Goal: Task Accomplishment & Management: Manage account settings

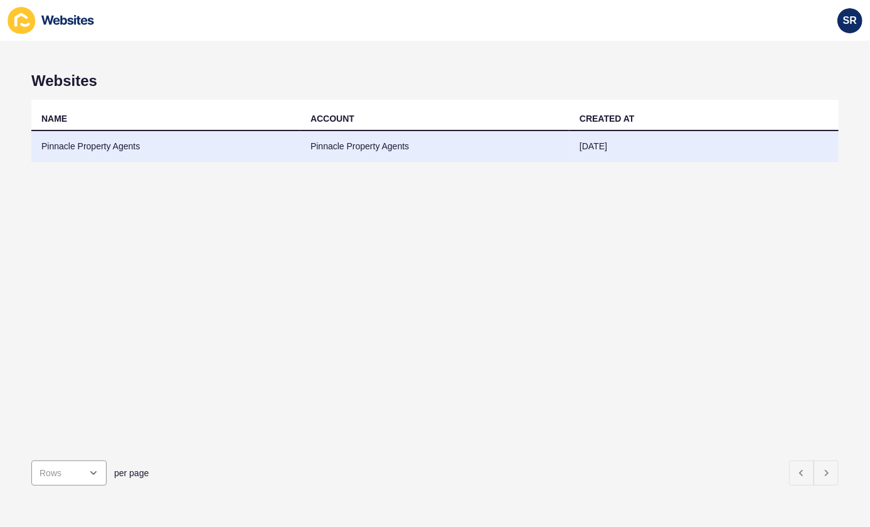
click at [82, 143] on td "Pinnacle Property Agents" at bounding box center [165, 146] width 269 height 31
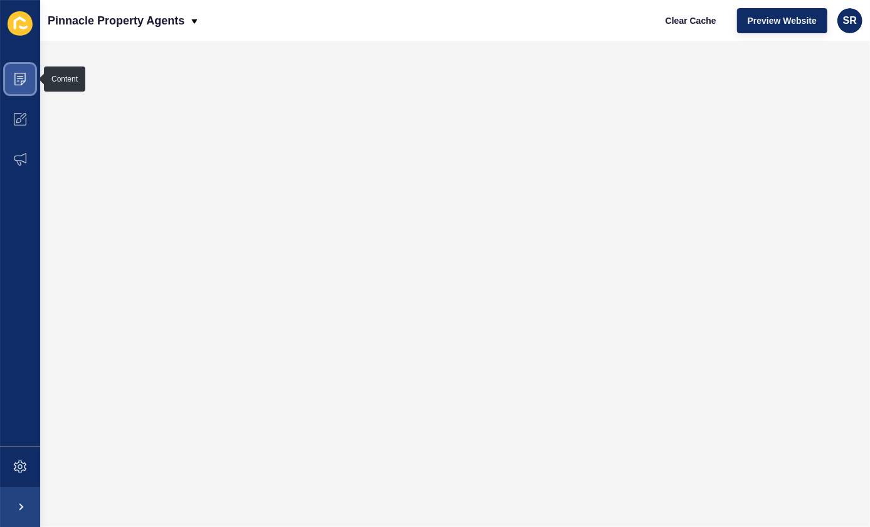
click at [13, 85] on span at bounding box center [20, 79] width 40 height 40
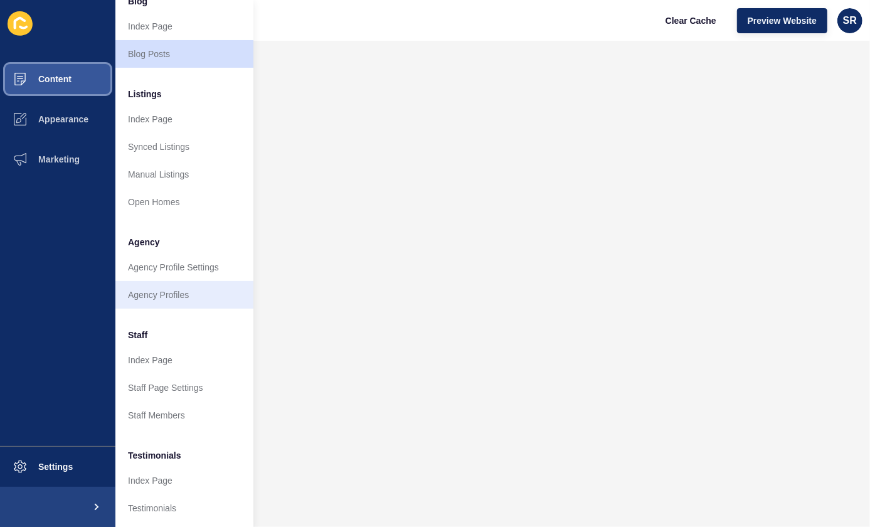
scroll to position [113, 0]
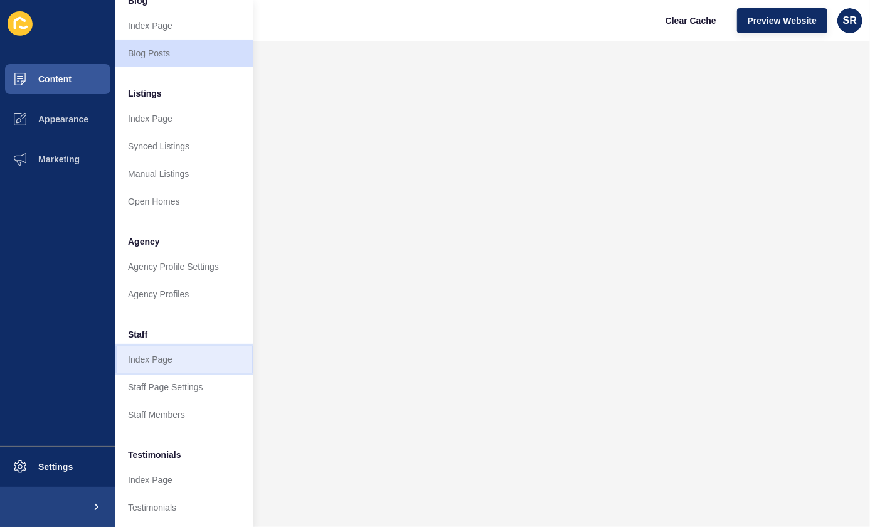
click at [165, 360] on link "Index Page" at bounding box center [184, 360] width 138 height 28
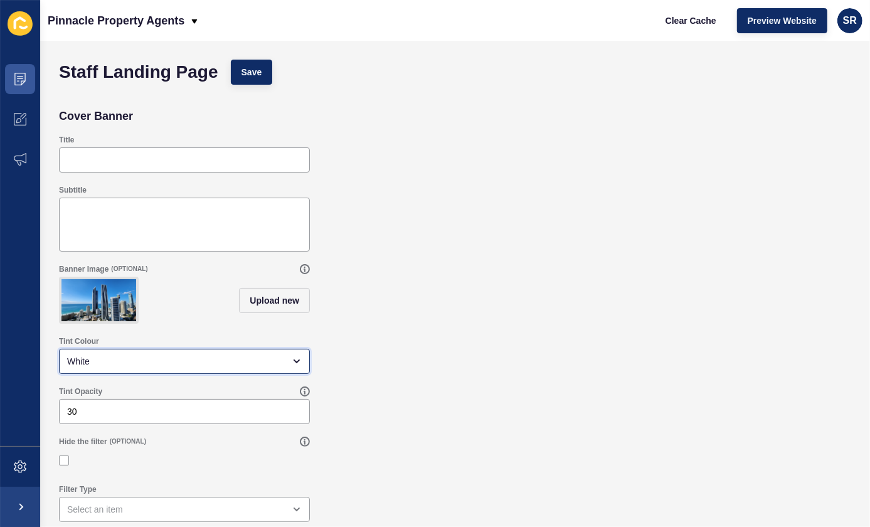
click at [210, 364] on div "White" at bounding box center [175, 361] width 217 height 13
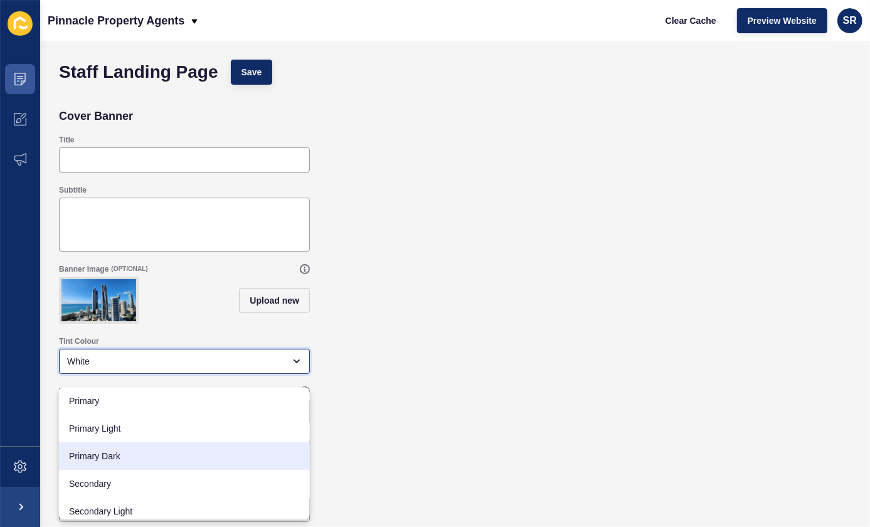
click at [204, 443] on div "Primary Dark" at bounding box center [184, 456] width 251 height 28
type input "Primary Dark"
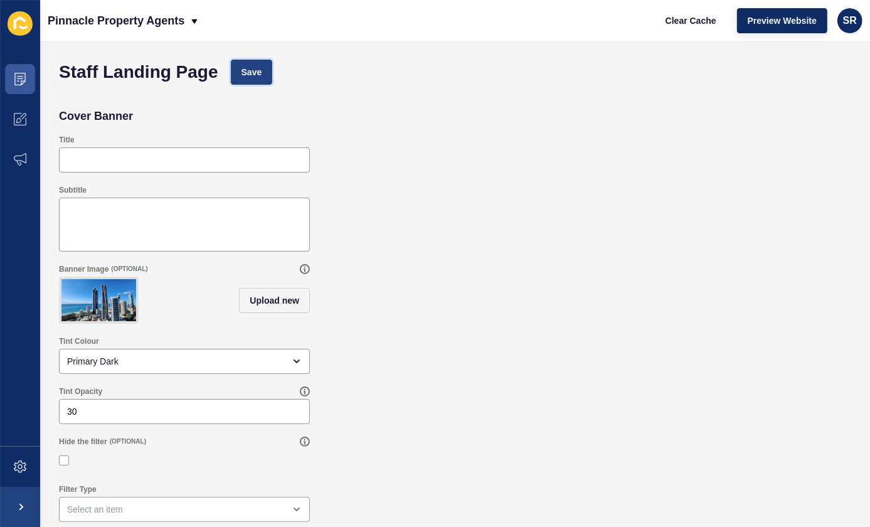
click at [255, 74] on span "Save" at bounding box center [251, 72] width 21 height 13
click at [26, 88] on span at bounding box center [20, 79] width 40 height 40
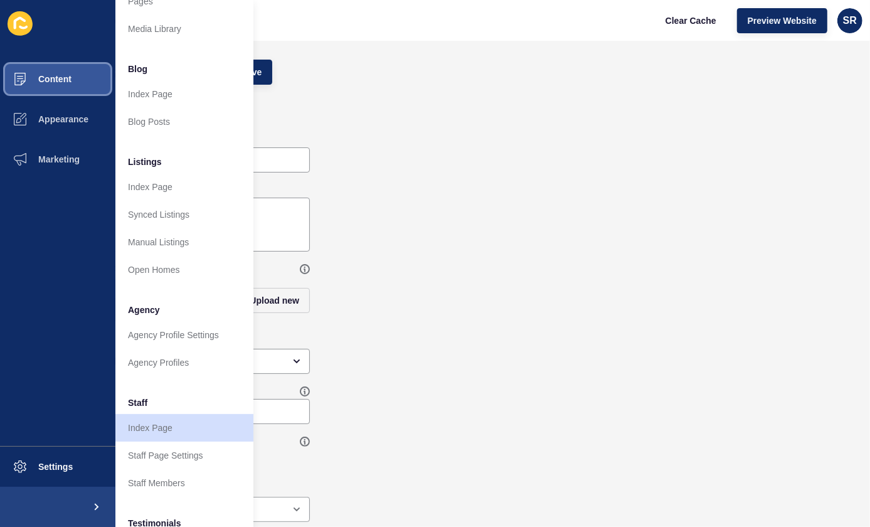
scroll to position [113, 0]
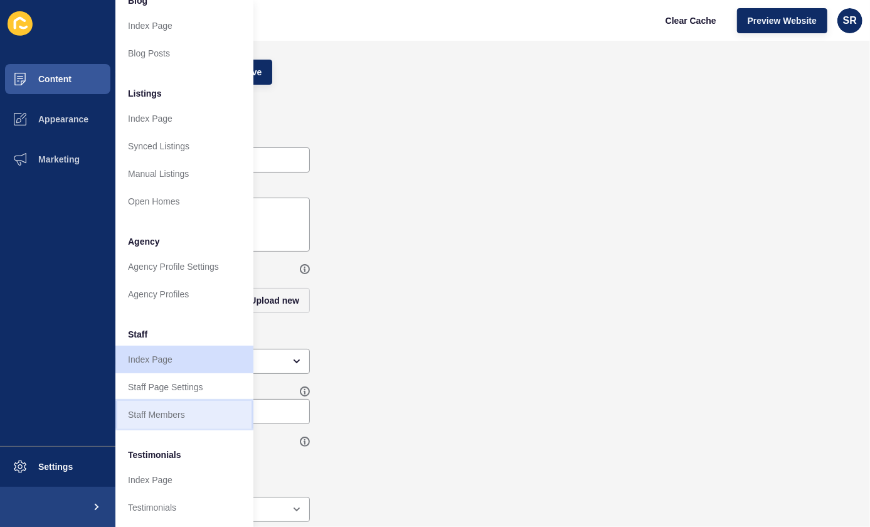
click at [171, 420] on link "Staff Members" at bounding box center [184, 415] width 138 height 28
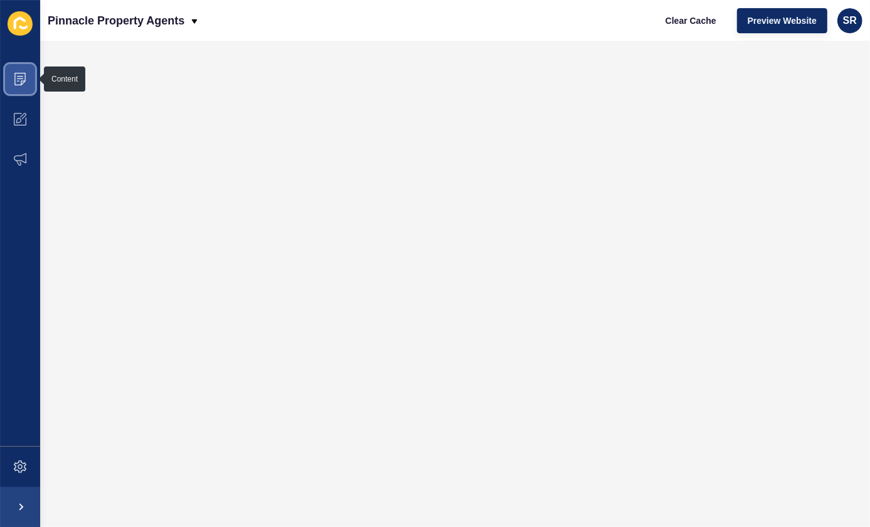
click at [24, 89] on span at bounding box center [20, 79] width 40 height 40
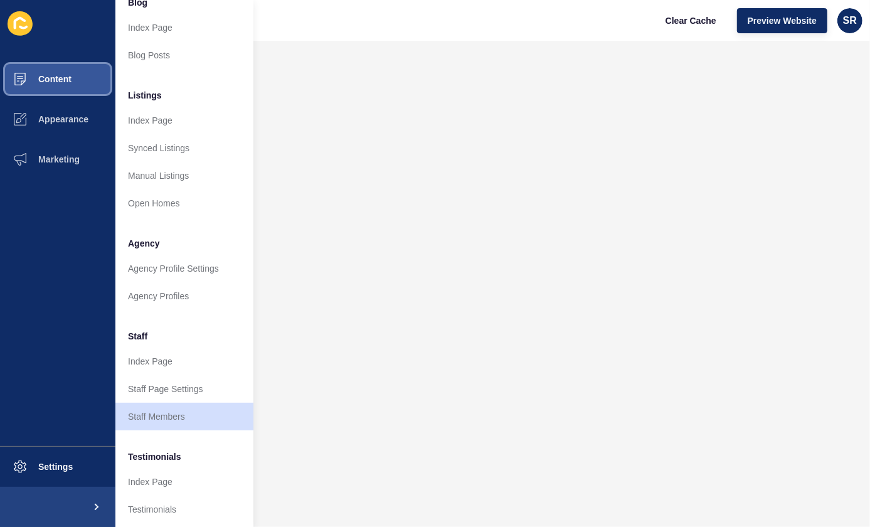
scroll to position [113, 0]
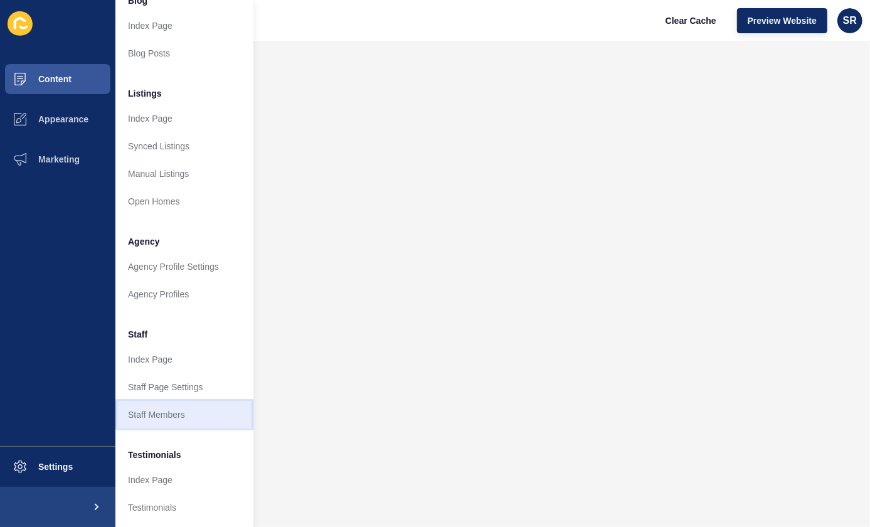
click at [166, 416] on link "Staff Members" at bounding box center [184, 415] width 138 height 28
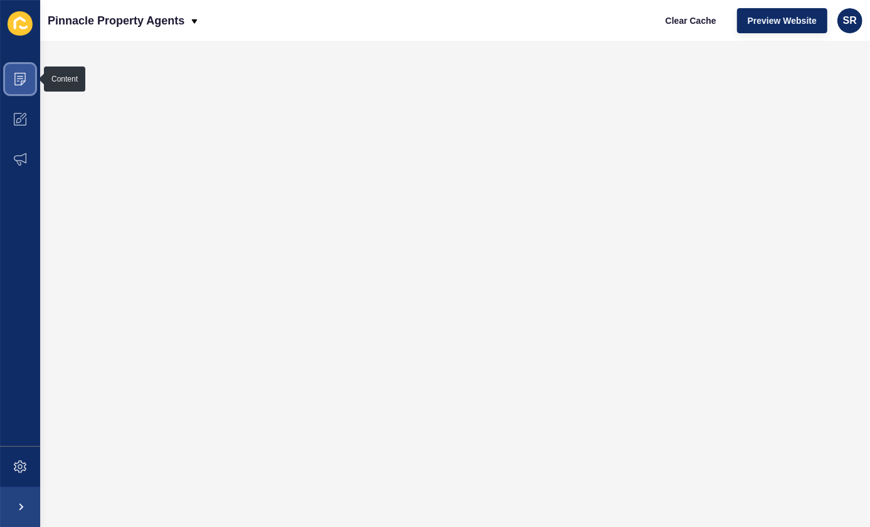
click at [23, 85] on icon at bounding box center [20, 79] width 13 height 13
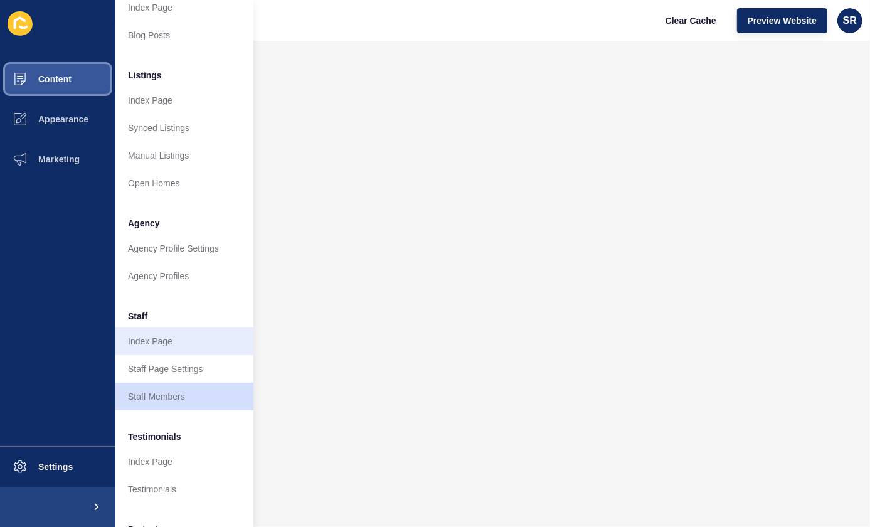
scroll to position [216, 0]
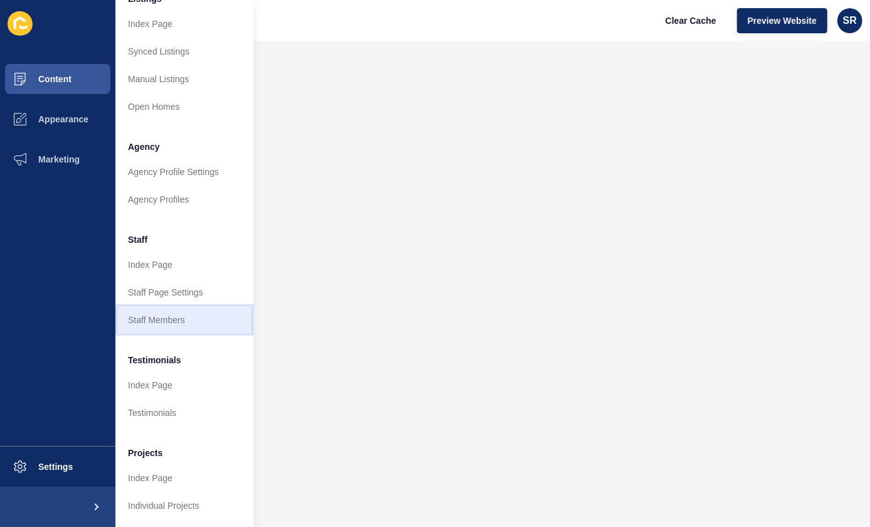
click at [174, 311] on link "Staff Members" at bounding box center [184, 320] width 138 height 28
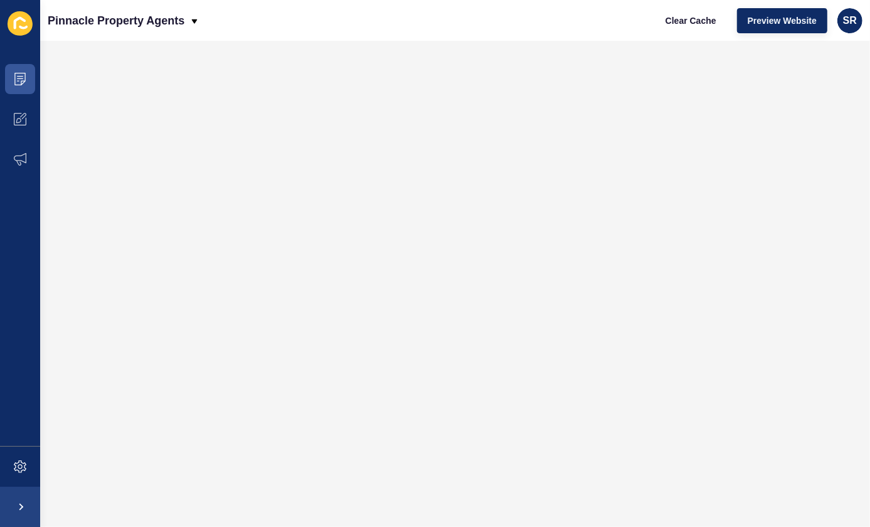
scroll to position [0, 0]
click at [25, 84] on icon at bounding box center [20, 79] width 13 height 13
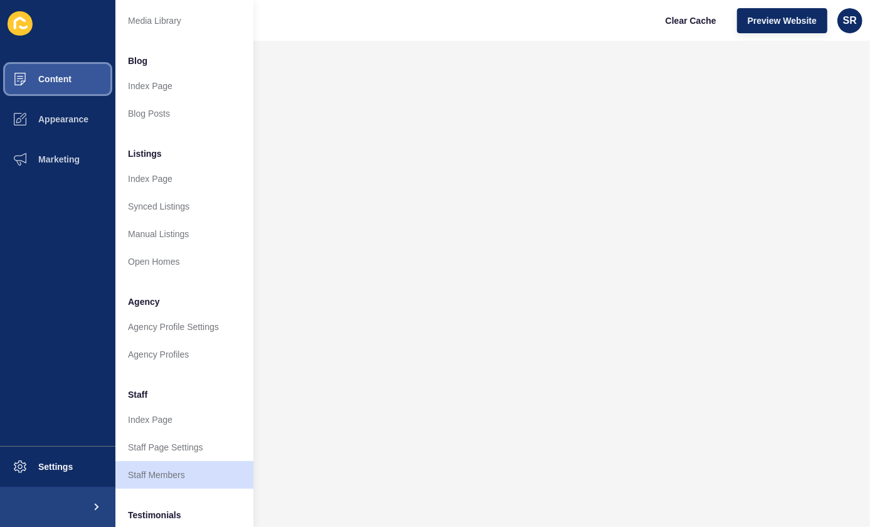
scroll to position [171, 0]
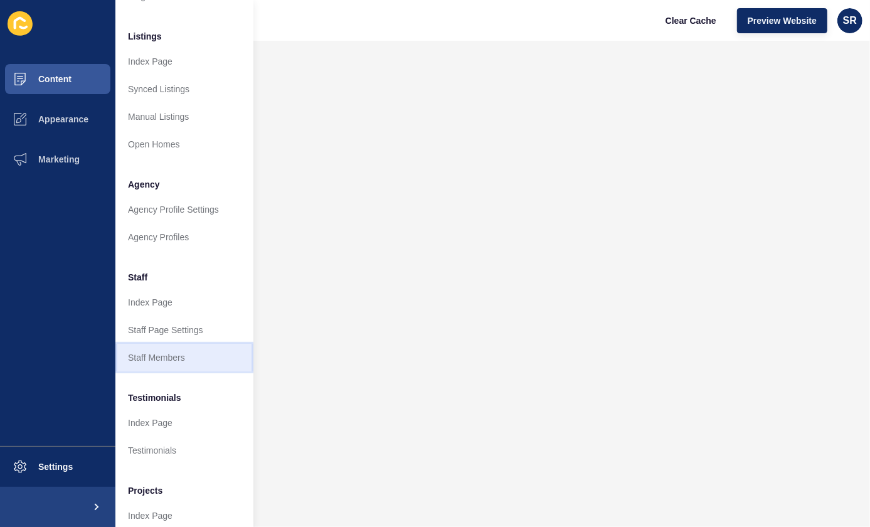
click at [177, 359] on link "Staff Members" at bounding box center [184, 358] width 138 height 28
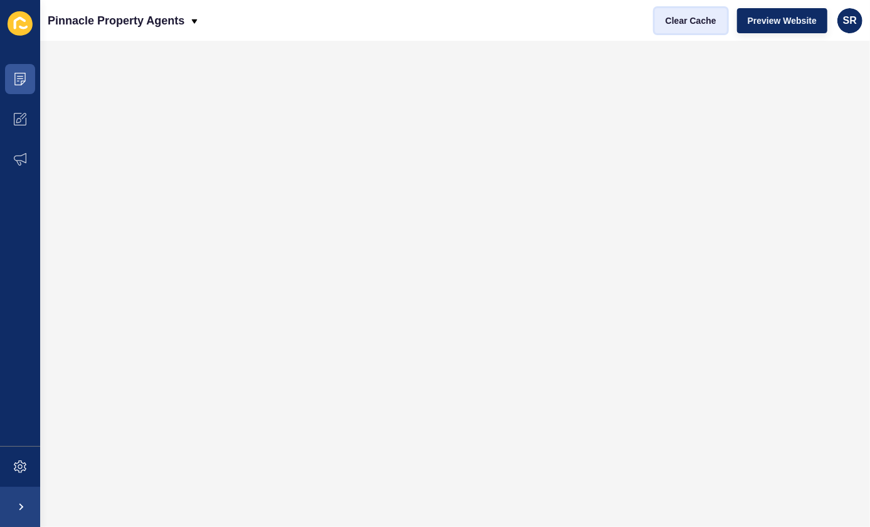
click at [687, 25] on span "Clear Cache" at bounding box center [690, 20] width 51 height 13
click at [20, 87] on span at bounding box center [20, 79] width 40 height 40
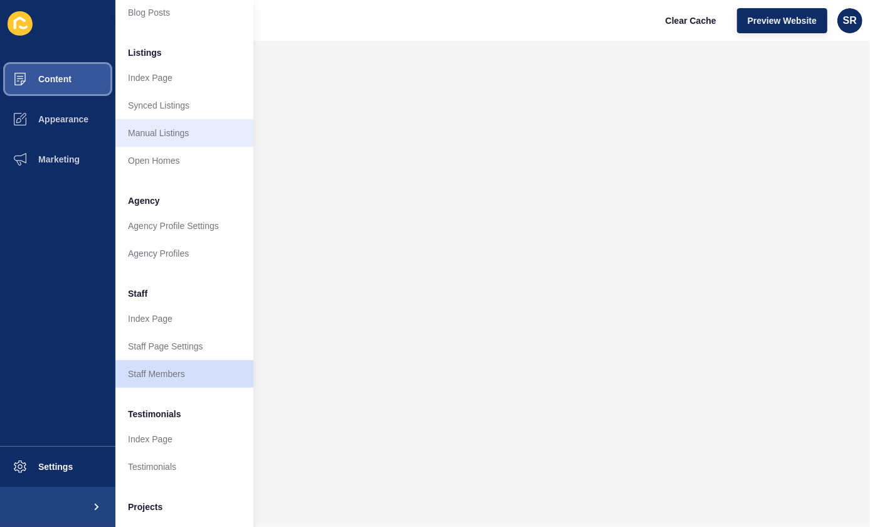
scroll to position [171, 0]
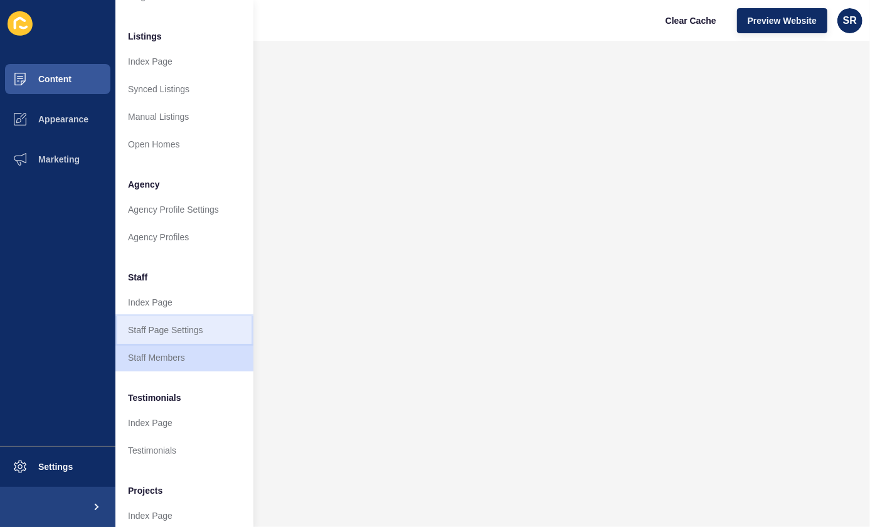
click at [174, 330] on link "Staff Page Settings" at bounding box center [184, 330] width 138 height 28
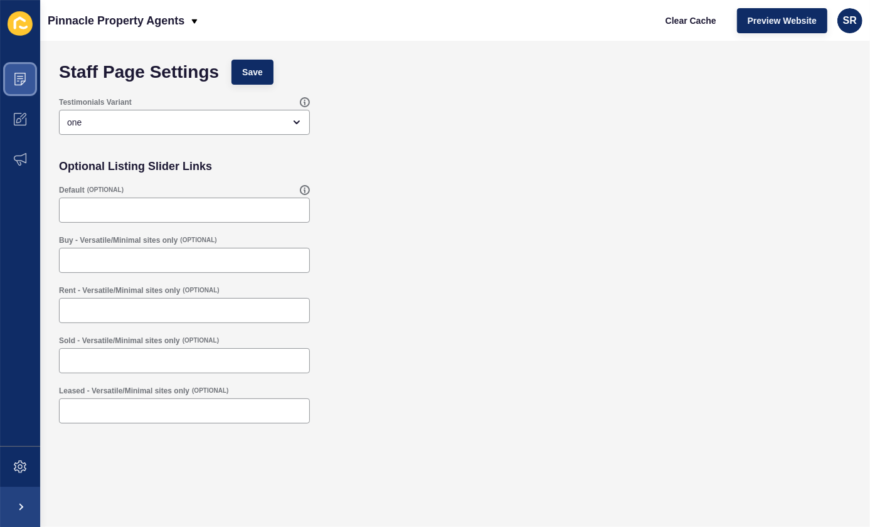
click at [18, 86] on span at bounding box center [20, 79] width 40 height 40
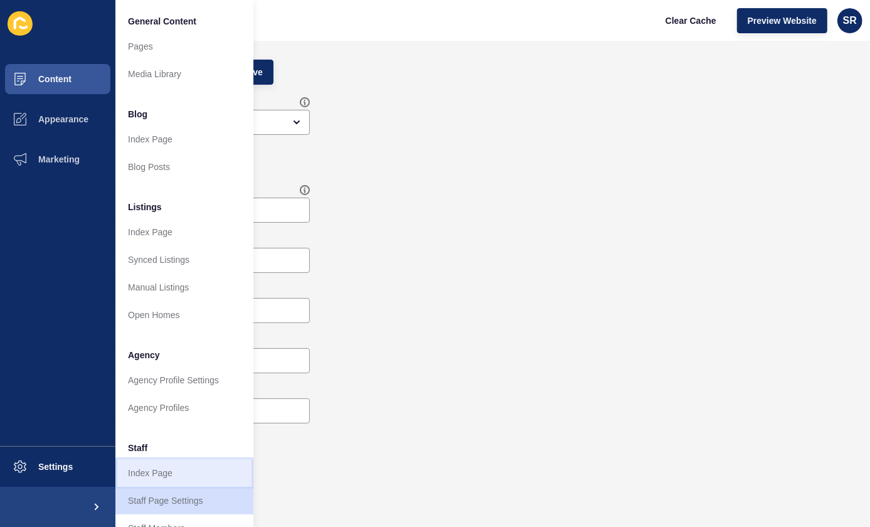
click at [161, 469] on link "Index Page" at bounding box center [184, 473] width 138 height 28
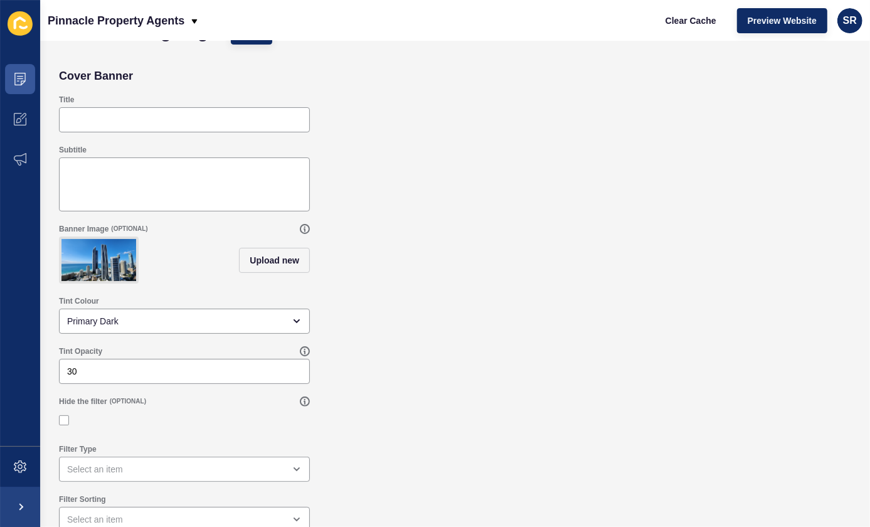
scroll to position [56, 0]
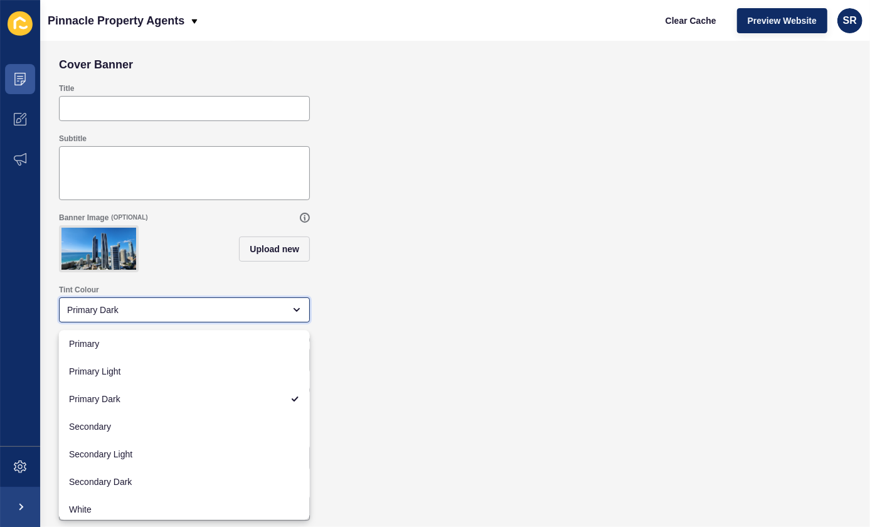
click at [232, 309] on div "Primary Dark" at bounding box center [175, 309] width 217 height 13
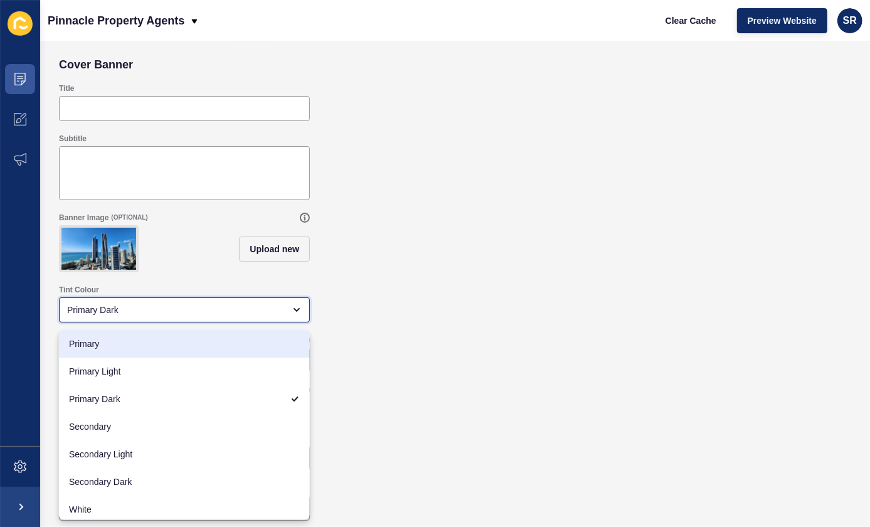
scroll to position [31, 0]
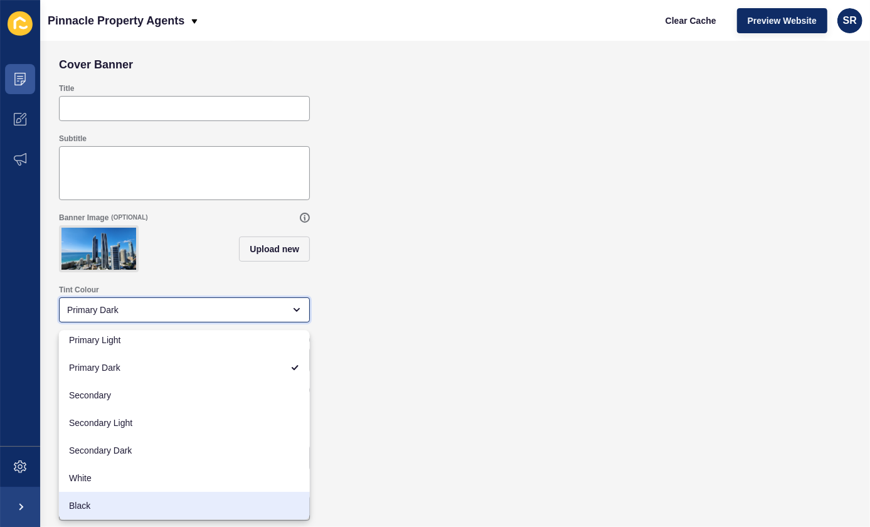
click at [182, 505] on span "Black" at bounding box center [184, 505] width 231 height 13
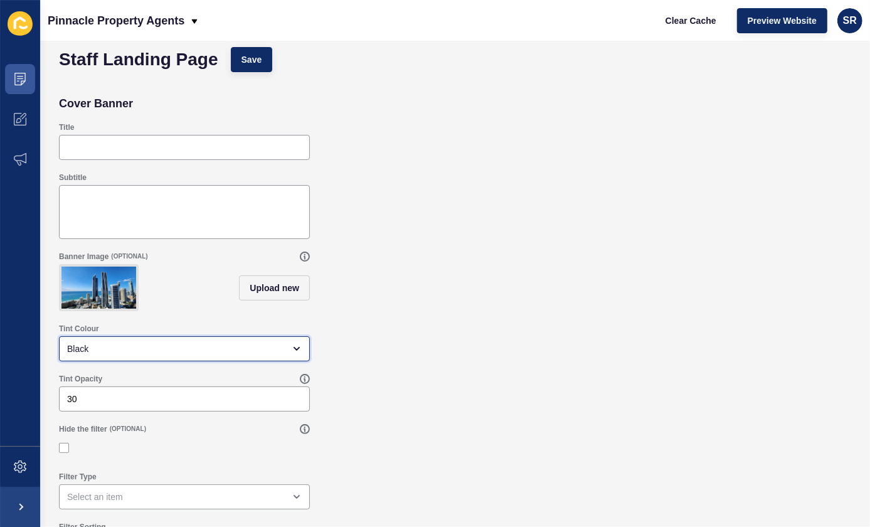
scroll to position [0, 0]
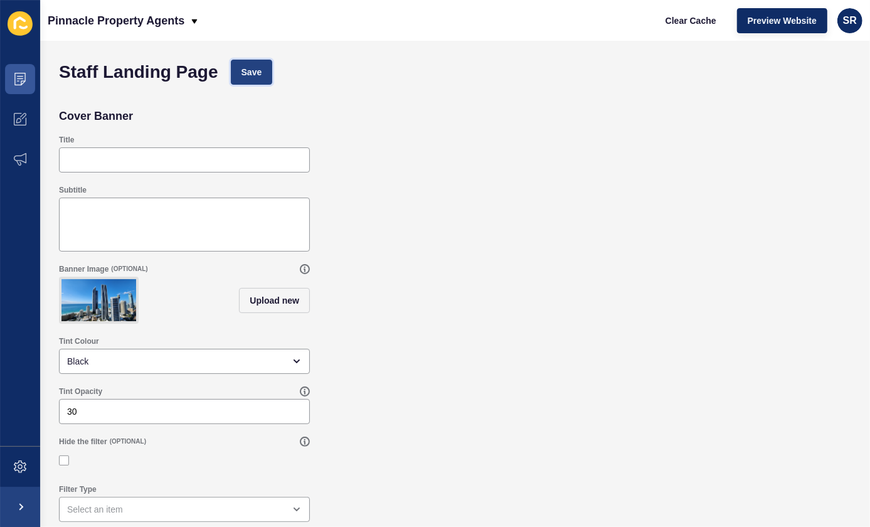
click at [254, 66] on span "Save" at bounding box center [251, 72] width 21 height 13
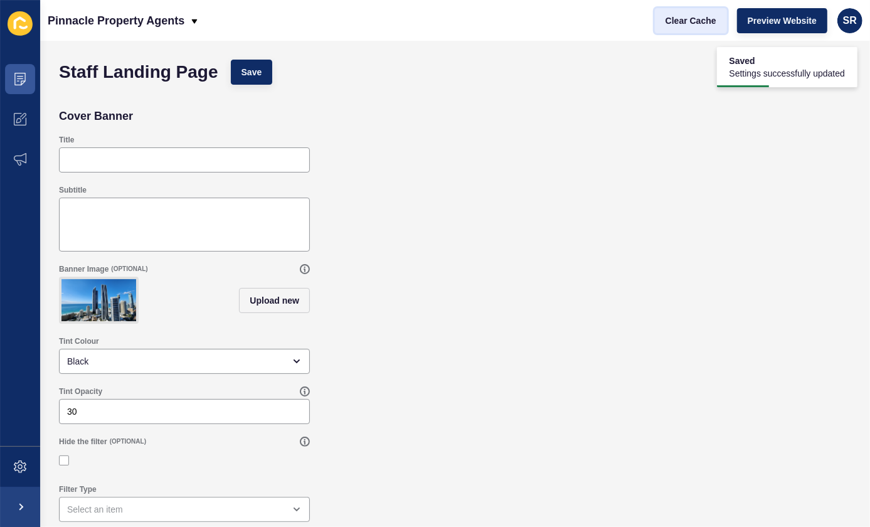
click at [699, 19] on span "Clear Cache" at bounding box center [690, 20] width 51 height 13
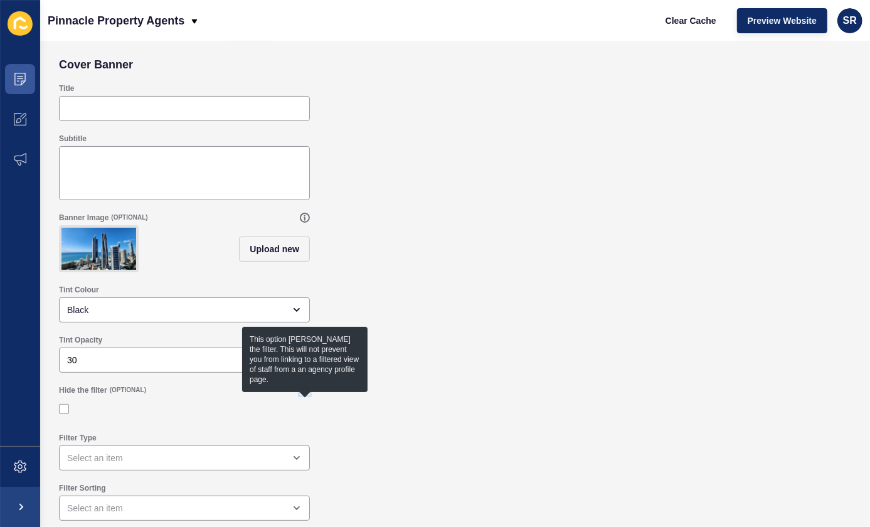
click at [305, 394] on icon at bounding box center [304, 390] width 9 height 9
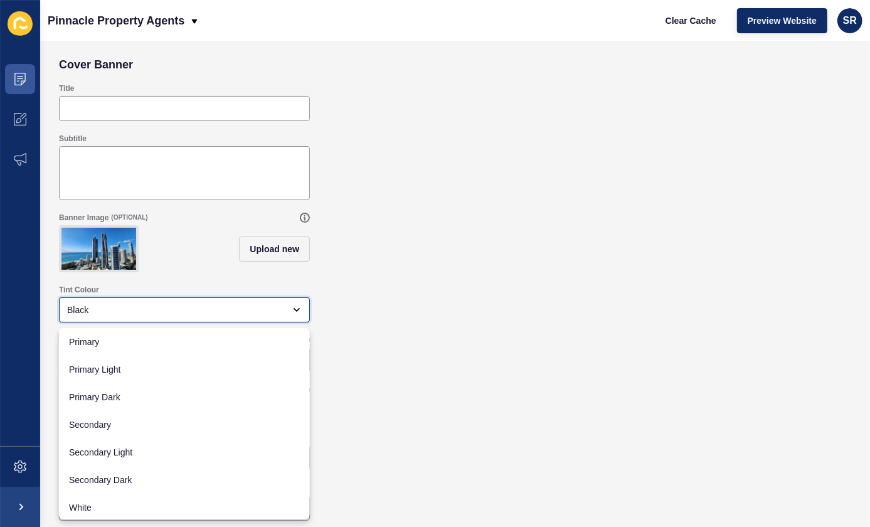
click at [238, 309] on div "Black" at bounding box center [175, 309] width 217 height 13
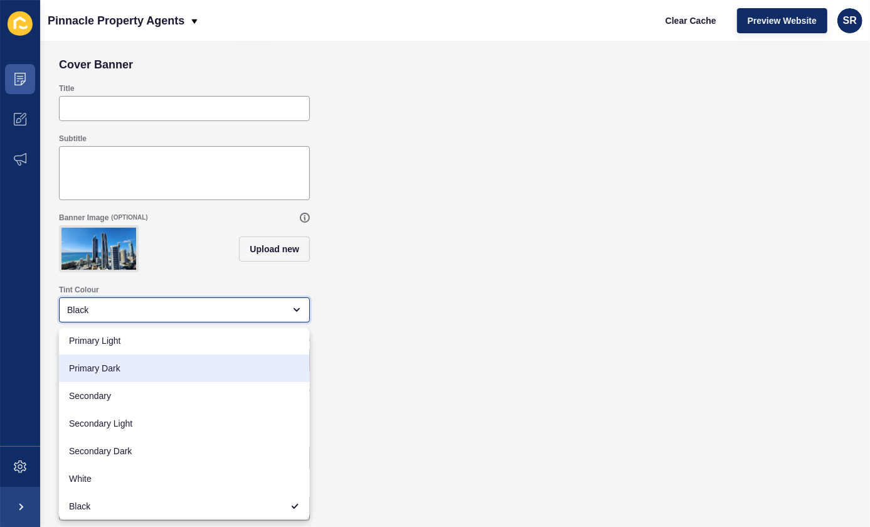
click at [221, 377] on div "Primary Dark" at bounding box center [184, 368] width 251 height 28
type input "Primary Dark"
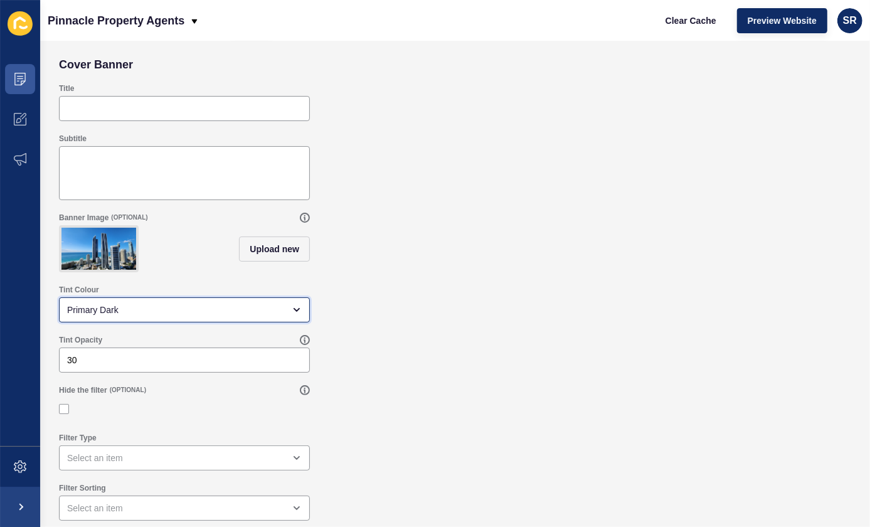
scroll to position [0, 0]
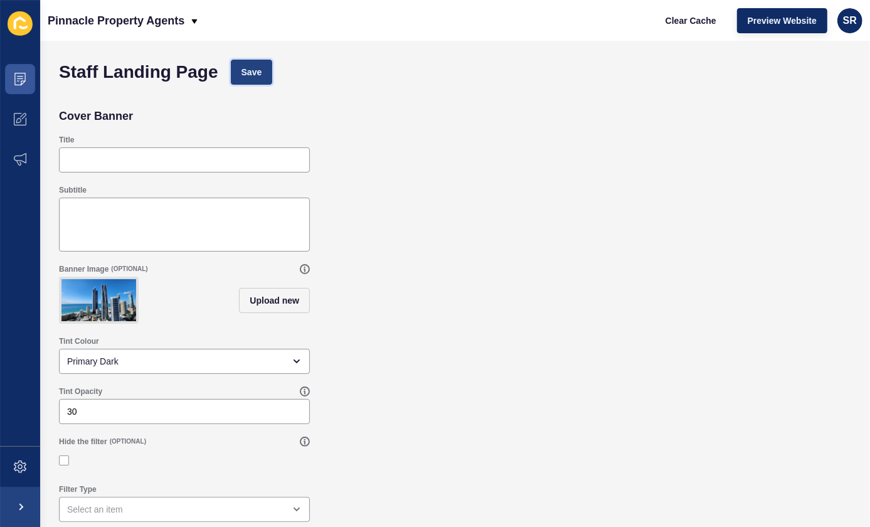
click at [253, 69] on span "Save" at bounding box center [251, 72] width 21 height 13
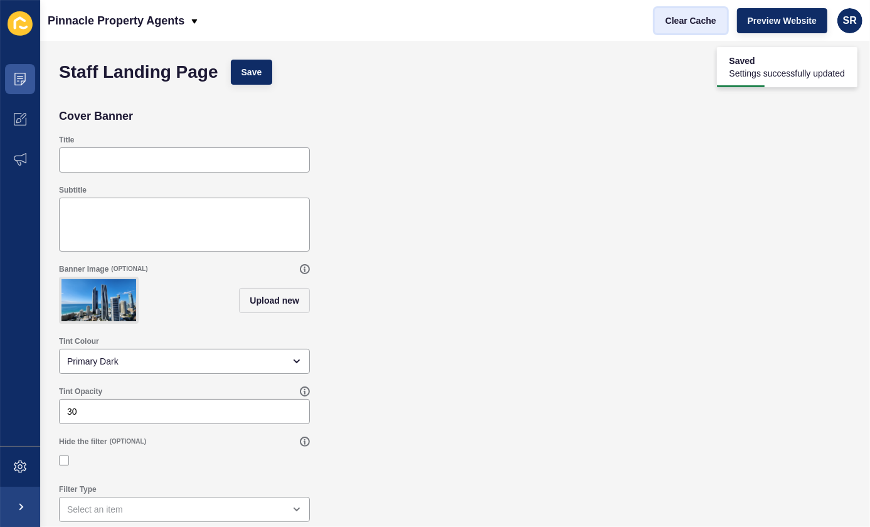
click at [696, 25] on span "Clear Cache" at bounding box center [690, 20] width 51 height 13
